Goal: Transaction & Acquisition: Purchase product/service

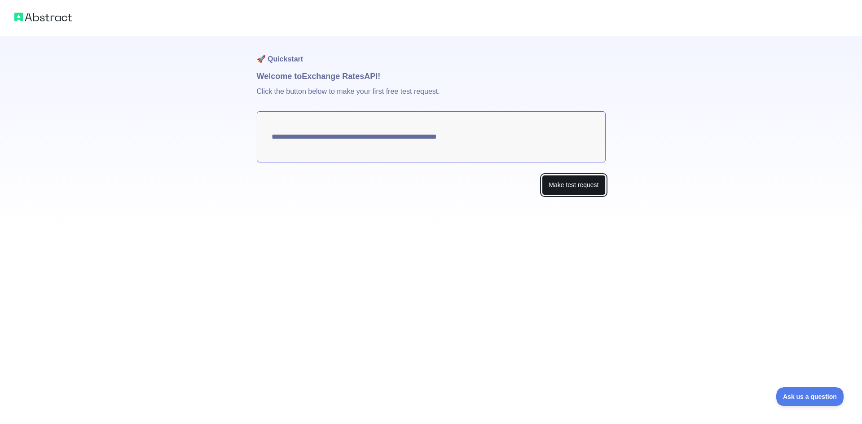
click at [568, 183] on button "Make test request" at bounding box center [573, 185] width 63 height 20
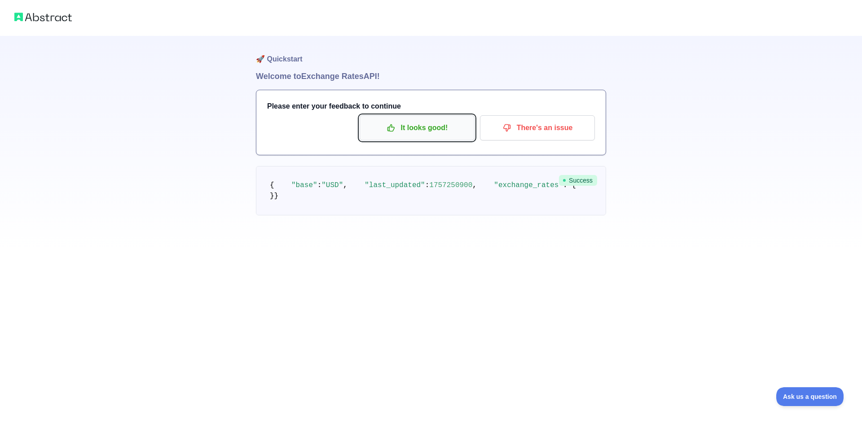
click at [448, 132] on p "It looks good!" at bounding box center [418, 127] width 102 height 15
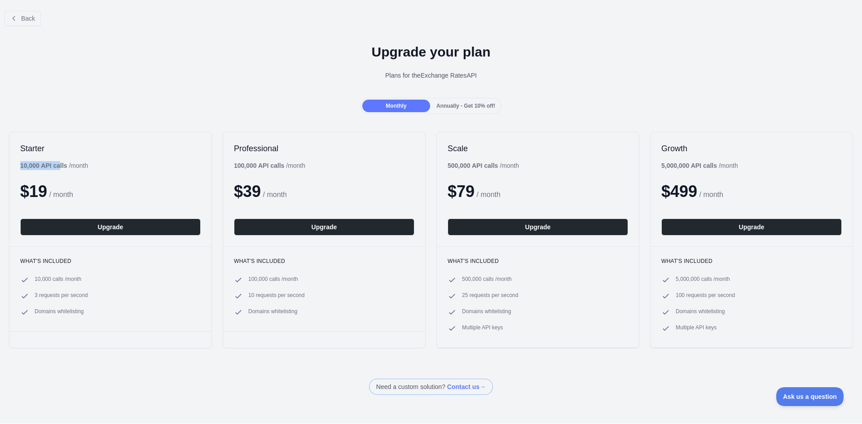
drag, startPoint x: 22, startPoint y: 163, endPoint x: 59, endPoint y: 165, distance: 36.9
click at [59, 165] on b "10,000 API calls" at bounding box center [43, 165] width 47 height 7
drag, startPoint x: 46, startPoint y: 281, endPoint x: 39, endPoint y: 281, distance: 7.2
click at [39, 281] on span "10,000 calls / month" at bounding box center [58, 280] width 47 height 9
drag, startPoint x: 35, startPoint y: 298, endPoint x: 76, endPoint y: 298, distance: 40.9
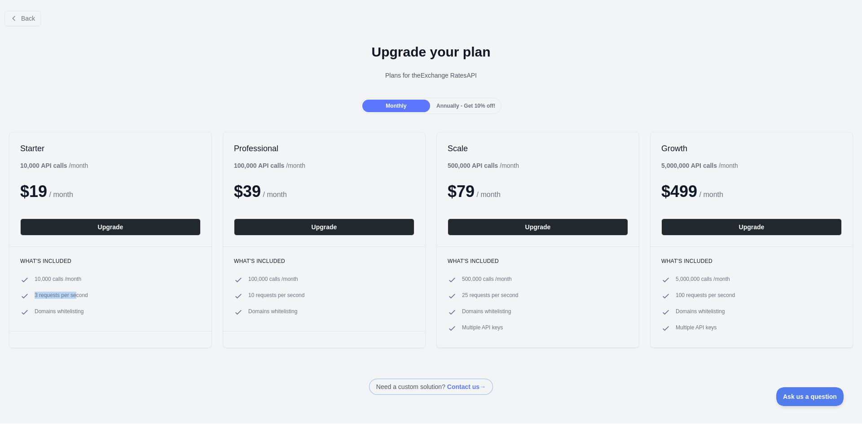
click at [76, 298] on span "3 requests per second" at bounding box center [61, 296] width 53 height 9
click at [464, 108] on span "Annually - Get 10% off!" at bounding box center [466, 106] width 59 height 6
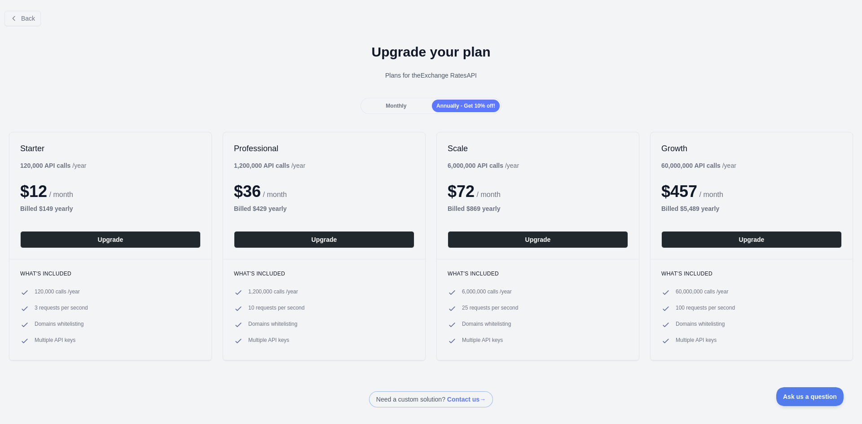
click at [398, 111] on div "Monthly" at bounding box center [396, 106] width 68 height 13
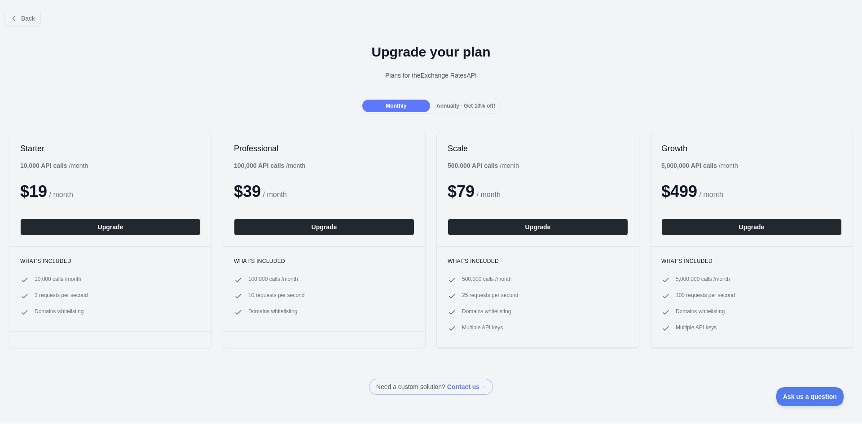
click at [437, 108] on span "Annually - Get 10% off!" at bounding box center [466, 106] width 59 height 6
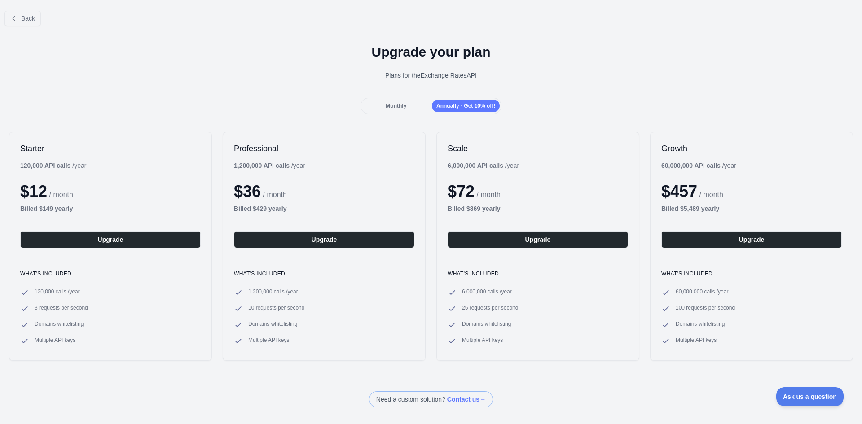
click at [399, 108] on span "Monthly" at bounding box center [396, 106] width 21 height 6
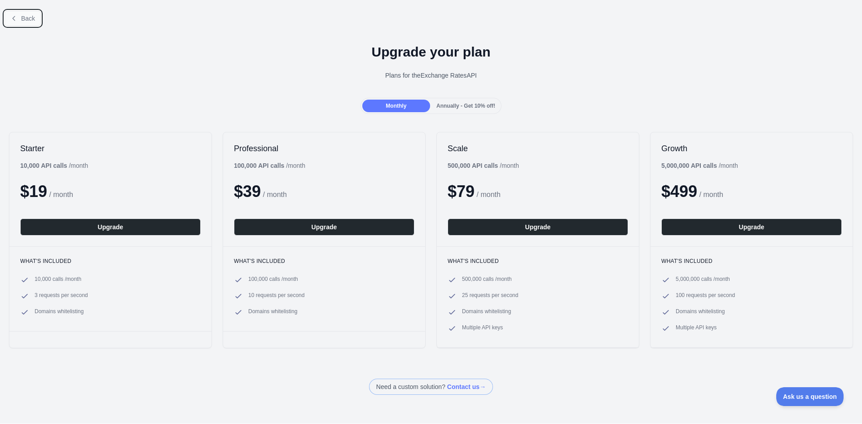
click at [18, 17] on button "Back" at bounding box center [22, 18] width 36 height 15
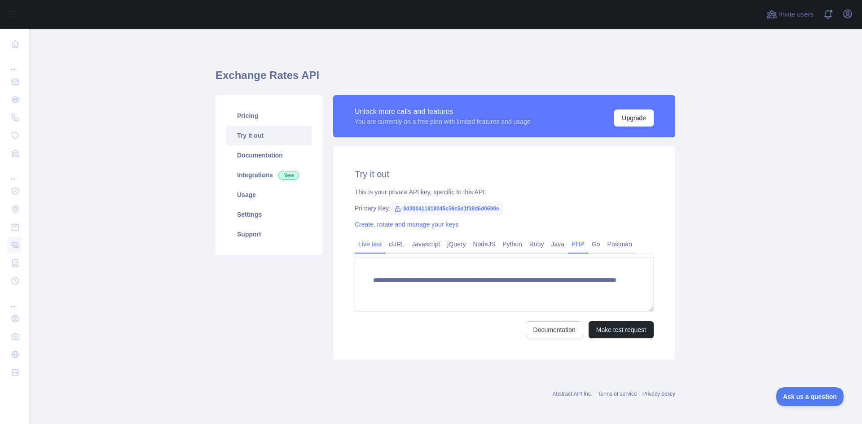
click at [568, 243] on link "PHP" at bounding box center [578, 244] width 20 height 14
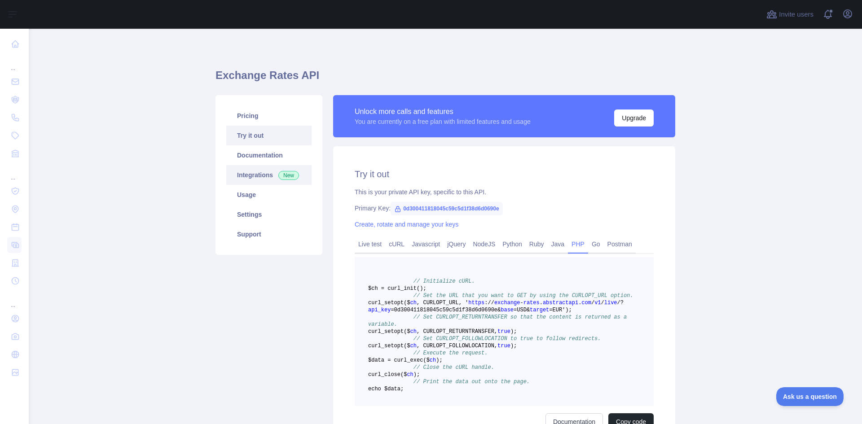
click at [265, 174] on link "Integrations New" at bounding box center [268, 175] width 85 height 20
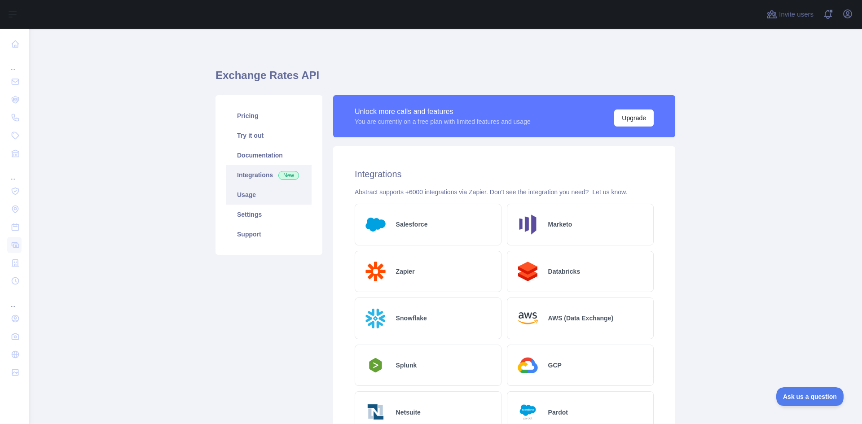
click at [252, 199] on link "Usage" at bounding box center [268, 195] width 85 height 20
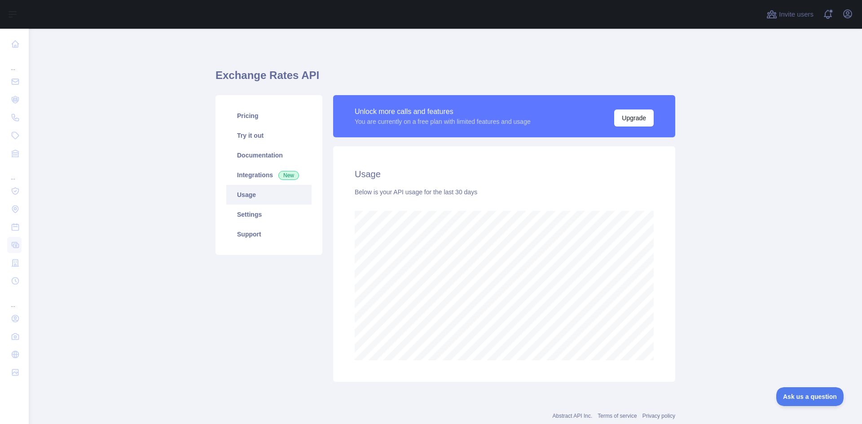
scroll to position [396, 827]
click at [257, 211] on link "Settings" at bounding box center [268, 215] width 85 height 20
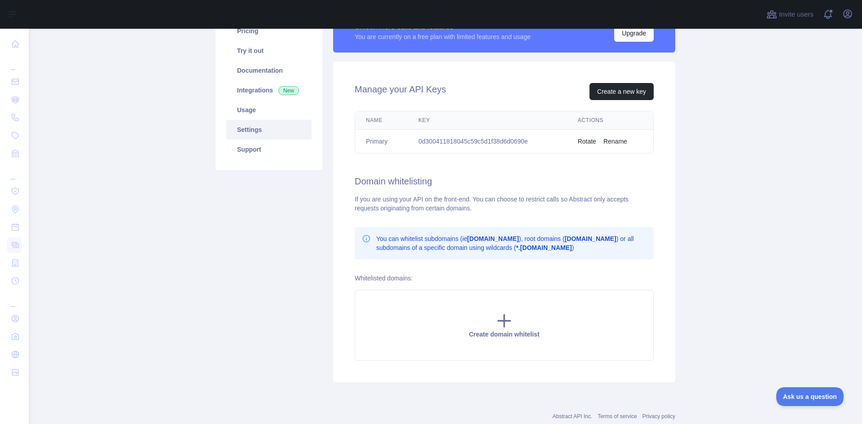
scroll to position [23, 0]
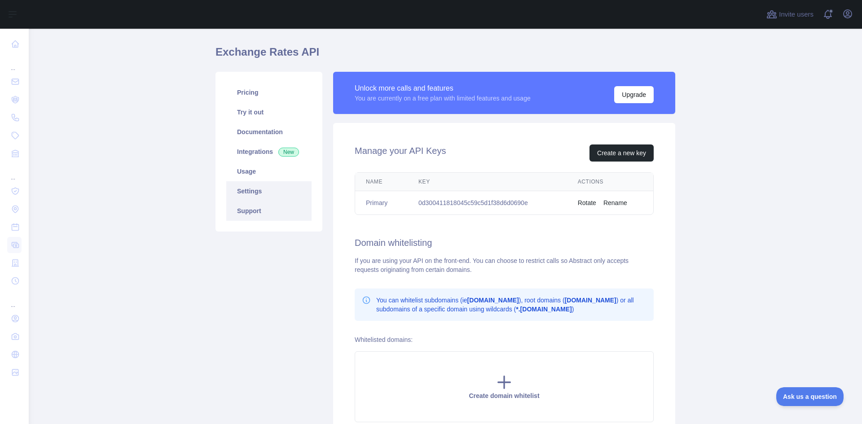
click at [256, 213] on link "Support" at bounding box center [268, 211] width 85 height 20
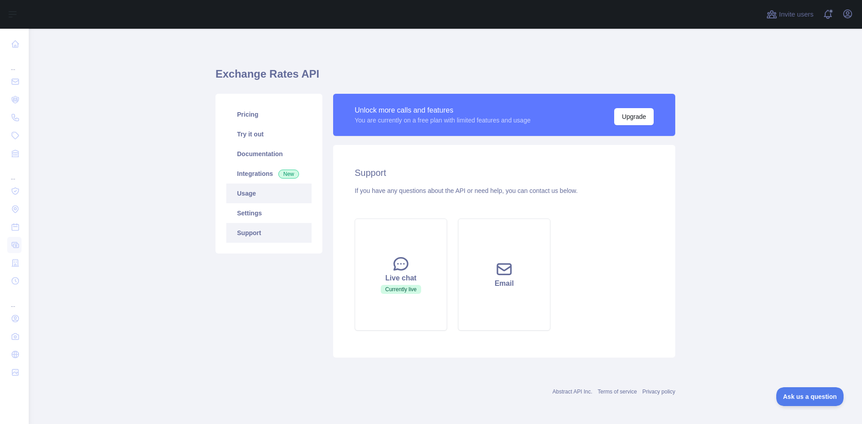
click at [249, 194] on link "Usage" at bounding box center [268, 194] width 85 height 20
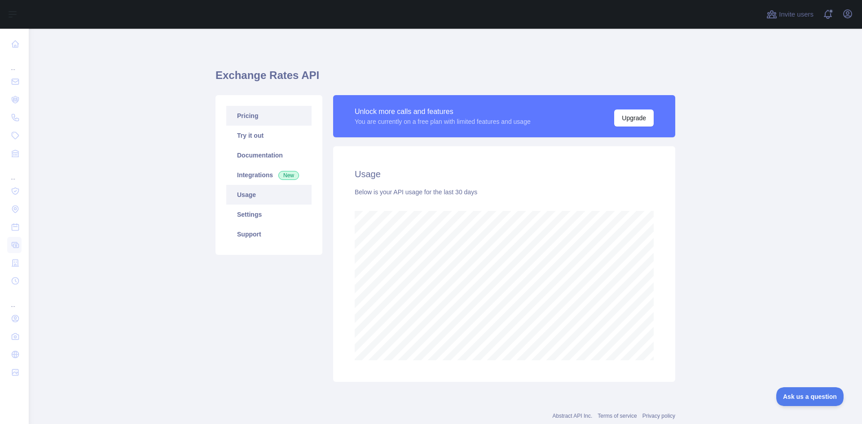
click at [253, 121] on link "Pricing" at bounding box center [268, 116] width 85 height 20
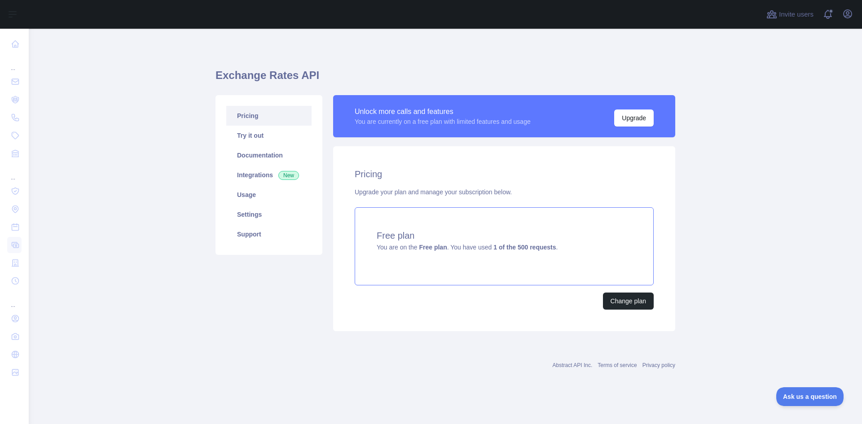
click at [511, 250] on strong "1 of the 500 requests" at bounding box center [525, 247] width 62 height 7
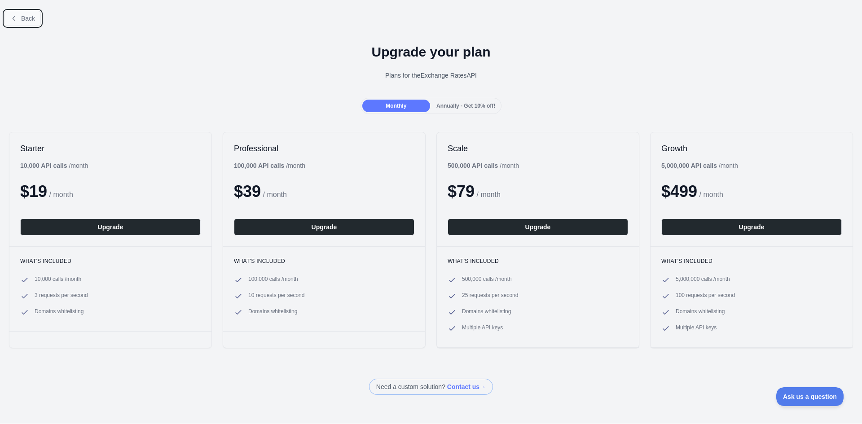
click at [23, 19] on span "Back" at bounding box center [28, 18] width 14 height 7
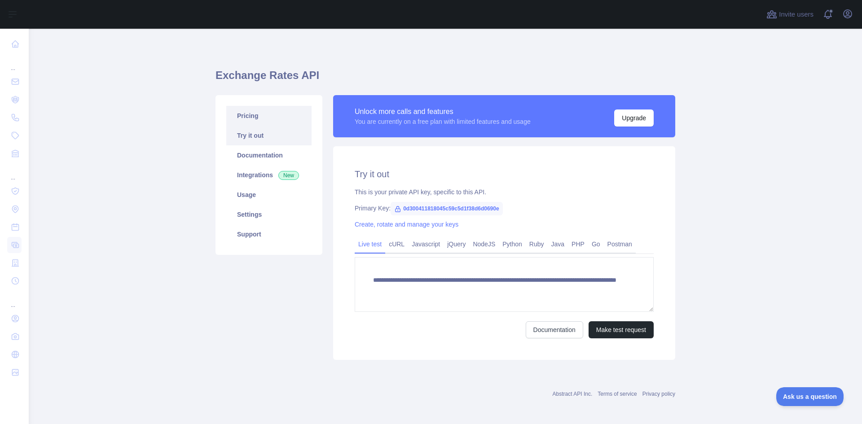
click at [252, 114] on link "Pricing" at bounding box center [268, 116] width 85 height 20
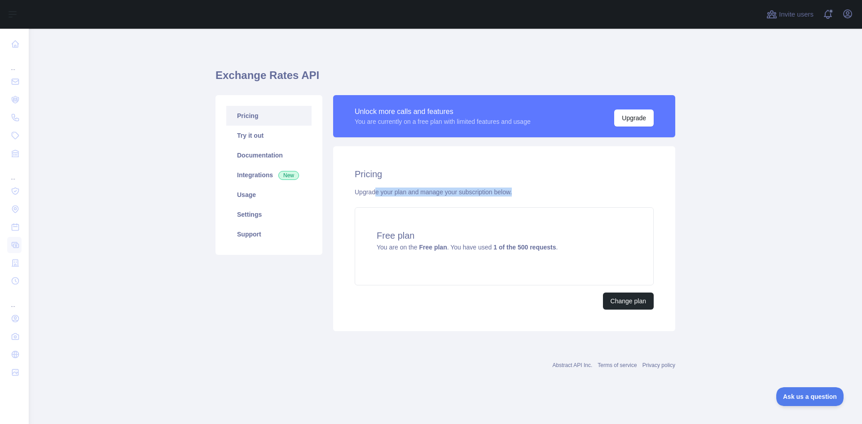
drag, startPoint x: 375, startPoint y: 194, endPoint x: 531, endPoint y: 197, distance: 155.4
click at [531, 197] on div "Pricing Upgrade your plan and manage your subscription below. Free plan You are…" at bounding box center [504, 238] width 342 height 185
drag, startPoint x: 518, startPoint y: 193, endPoint x: 343, endPoint y: 180, distance: 175.7
click at [343, 180] on div "Pricing Upgrade your plan and manage your subscription below. Free plan You are…" at bounding box center [504, 238] width 342 height 185
